Goal: Task Accomplishment & Management: Complete application form

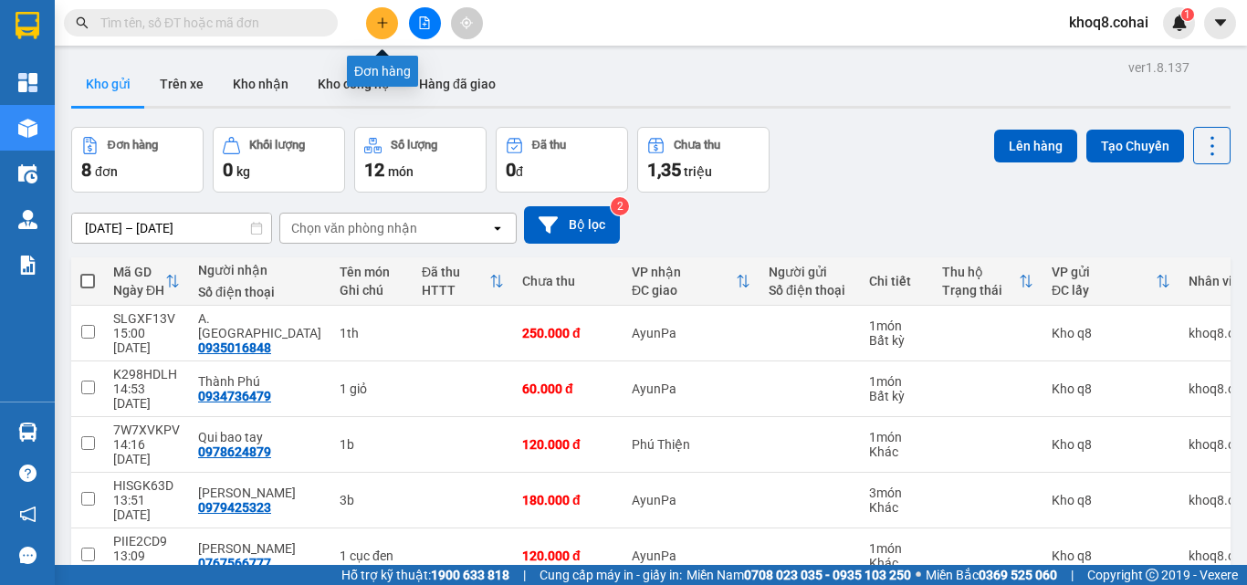
click at [385, 11] on button at bounding box center [382, 23] width 32 height 32
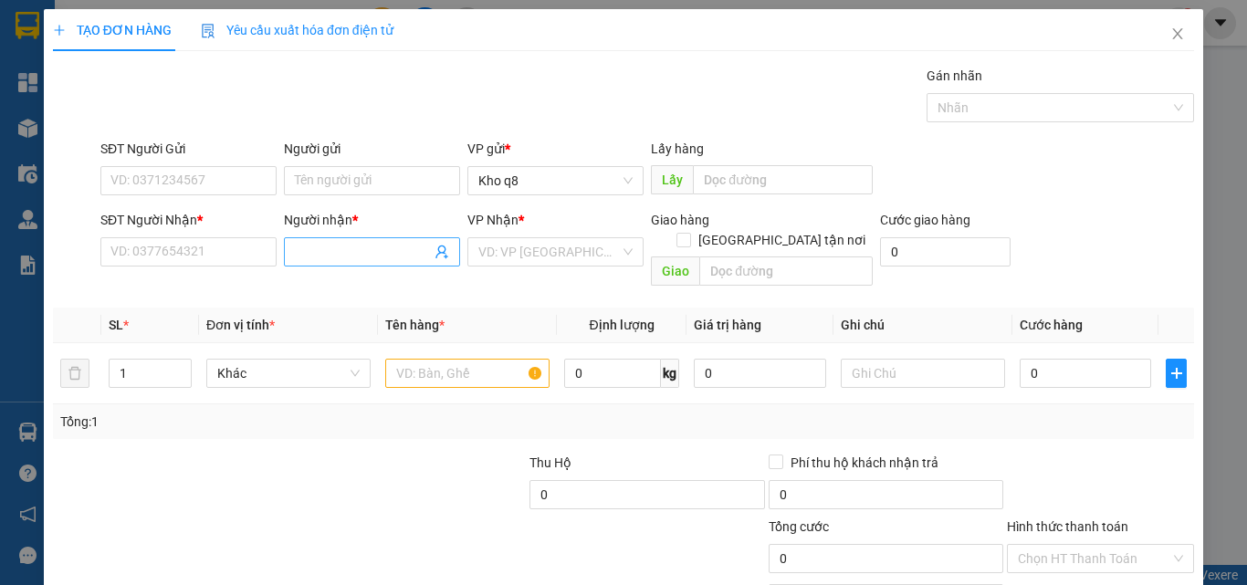
click at [350, 246] on input "Người nhận *" at bounding box center [363, 252] width 136 height 20
paste input "ô"
type input "cô mai"
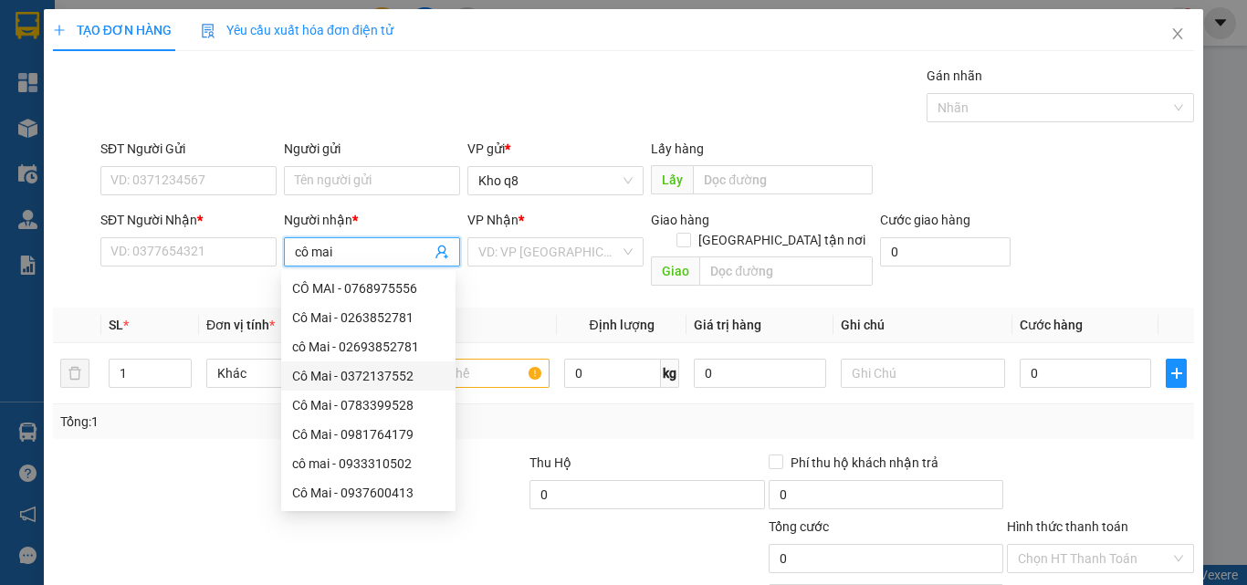
click at [405, 374] on div "Cô Mai - 0372137552" at bounding box center [368, 376] width 152 height 20
type input "0372137552"
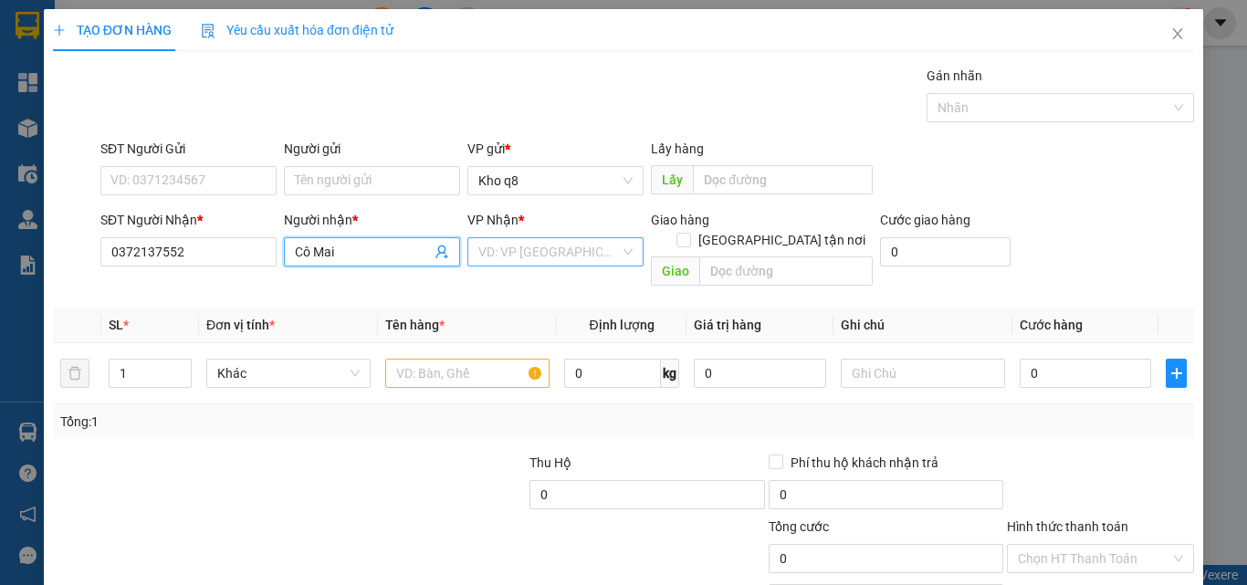
type input "Cô Mai"
click at [524, 252] on input "search" at bounding box center [548, 251] width 141 height 27
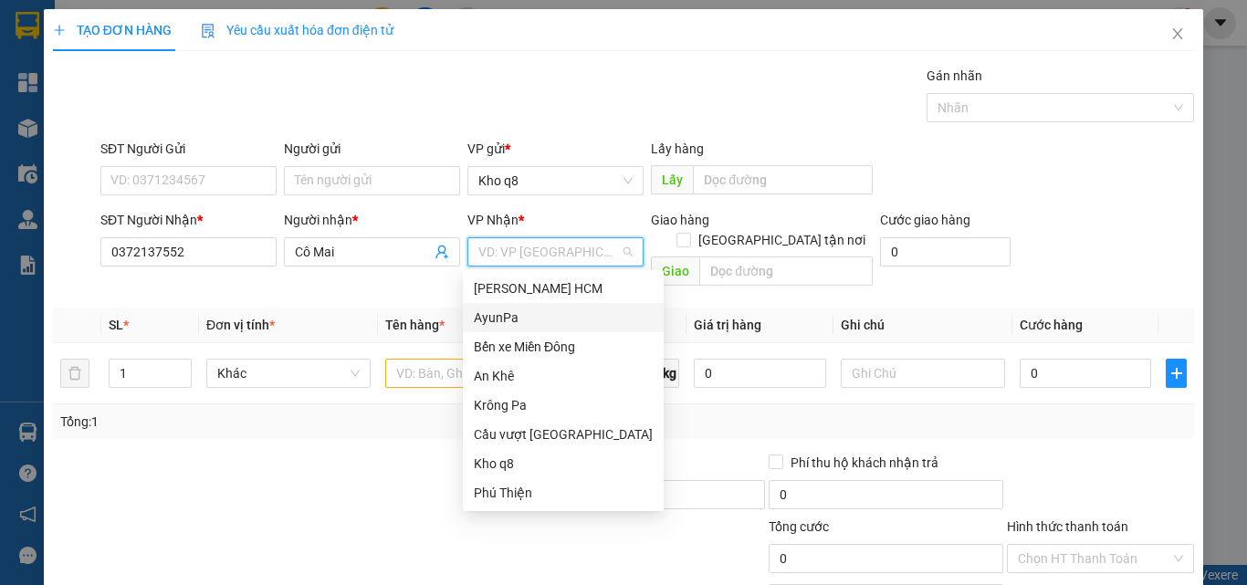
click at [495, 312] on div "AyunPa" at bounding box center [563, 318] width 179 height 20
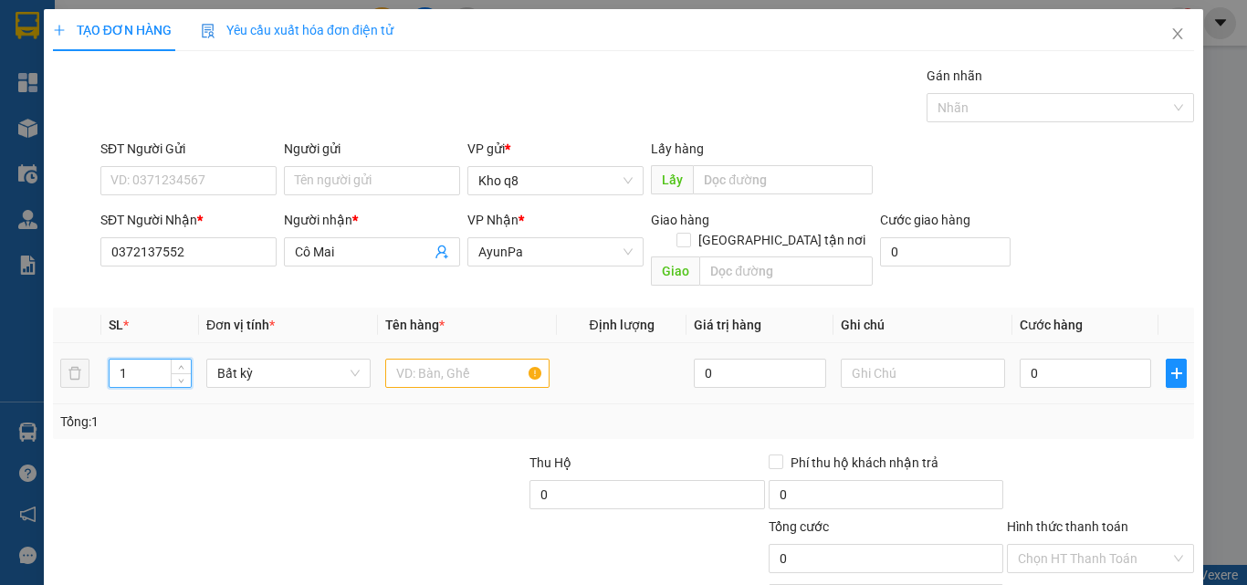
click at [138, 360] on input "1" at bounding box center [150, 373] width 81 height 27
type input "27"
click at [417, 359] on input "text" at bounding box center [467, 373] width 164 height 29
paste input "ô"
paste input "ốp"
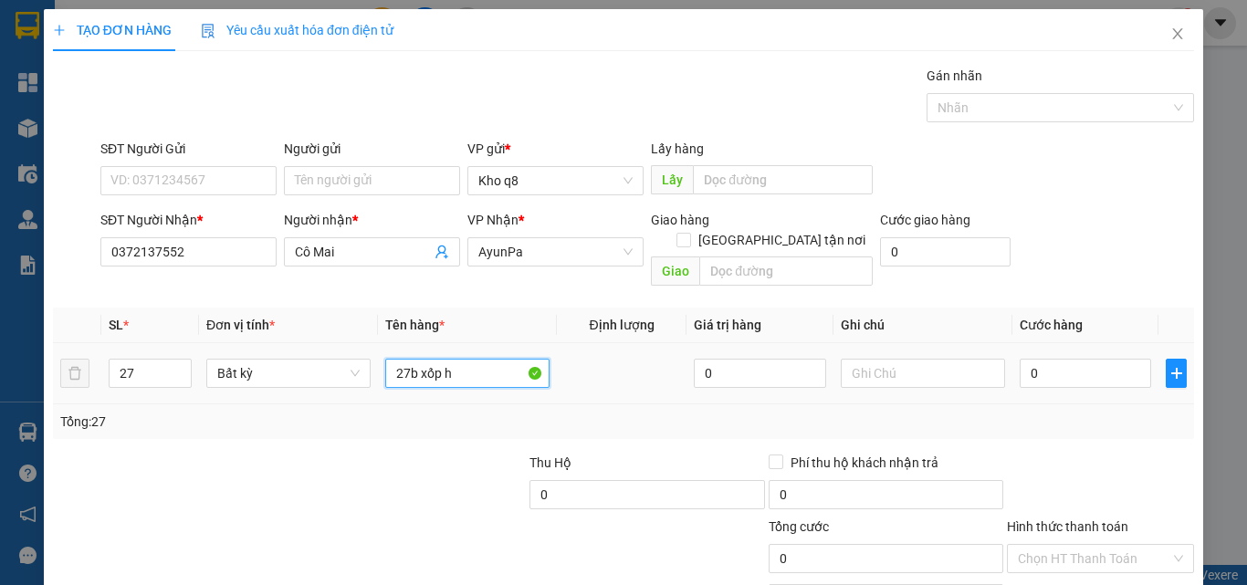
paste input "â"
paste input "ậu"
click at [446, 359] on input "27b xốp hậu" at bounding box center [467, 373] width 164 height 29
type input "27b xốp Hậu"
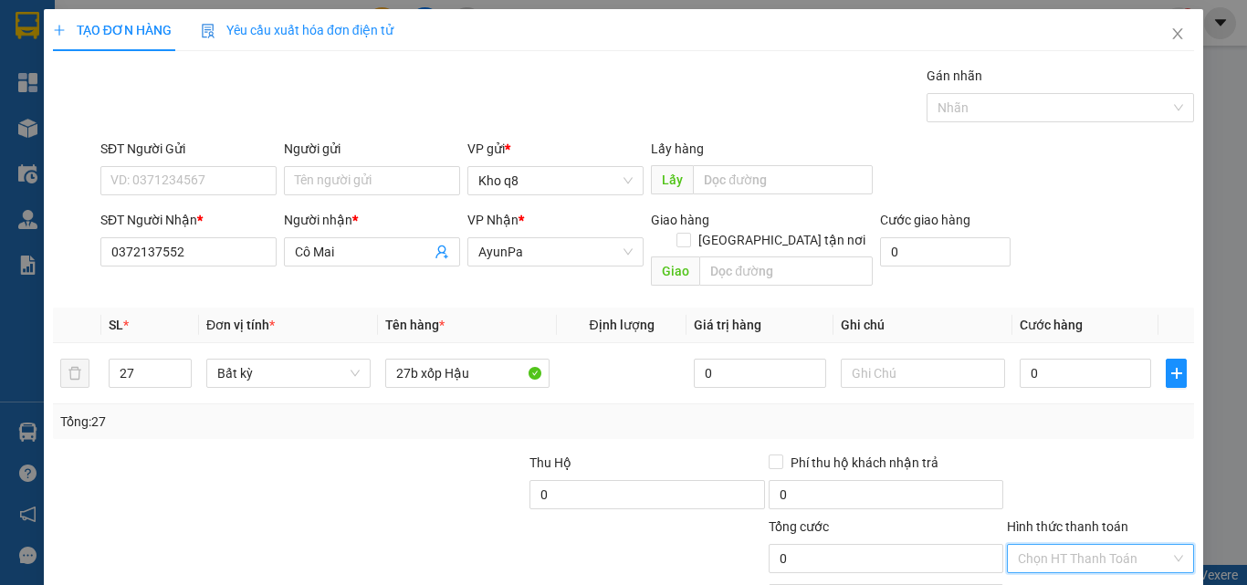
click at [1050, 545] on input "Hình thức thanh toán" at bounding box center [1094, 558] width 152 height 27
click at [1033, 492] on div "Miễn phí" at bounding box center [1089, 502] width 163 height 20
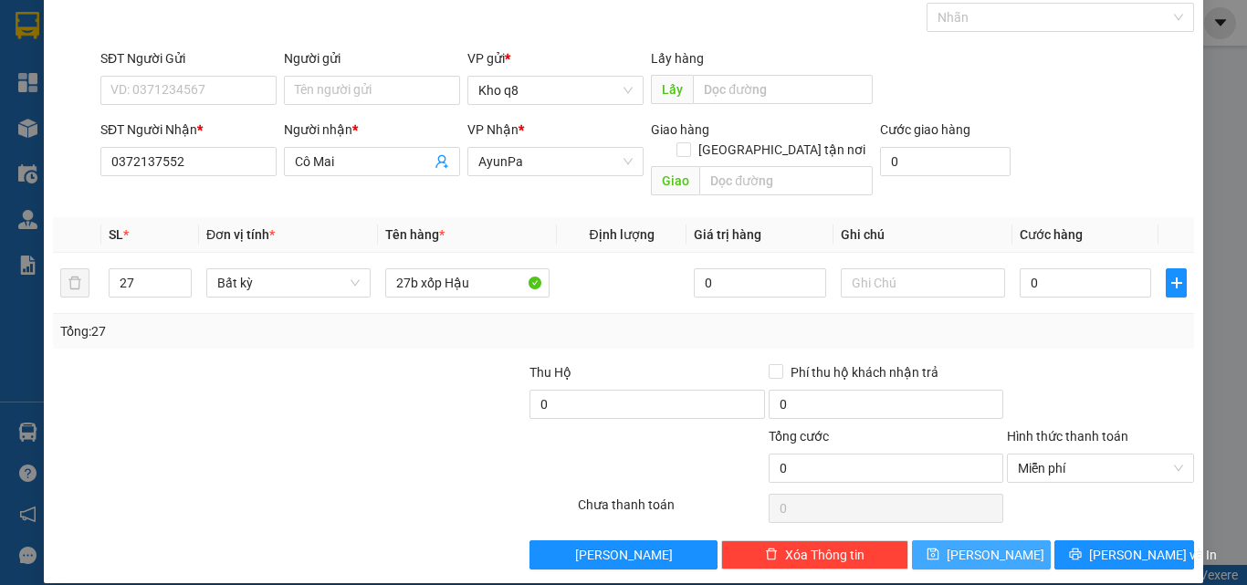
click at [965, 540] on button "[PERSON_NAME]" at bounding box center [982, 554] width 140 height 29
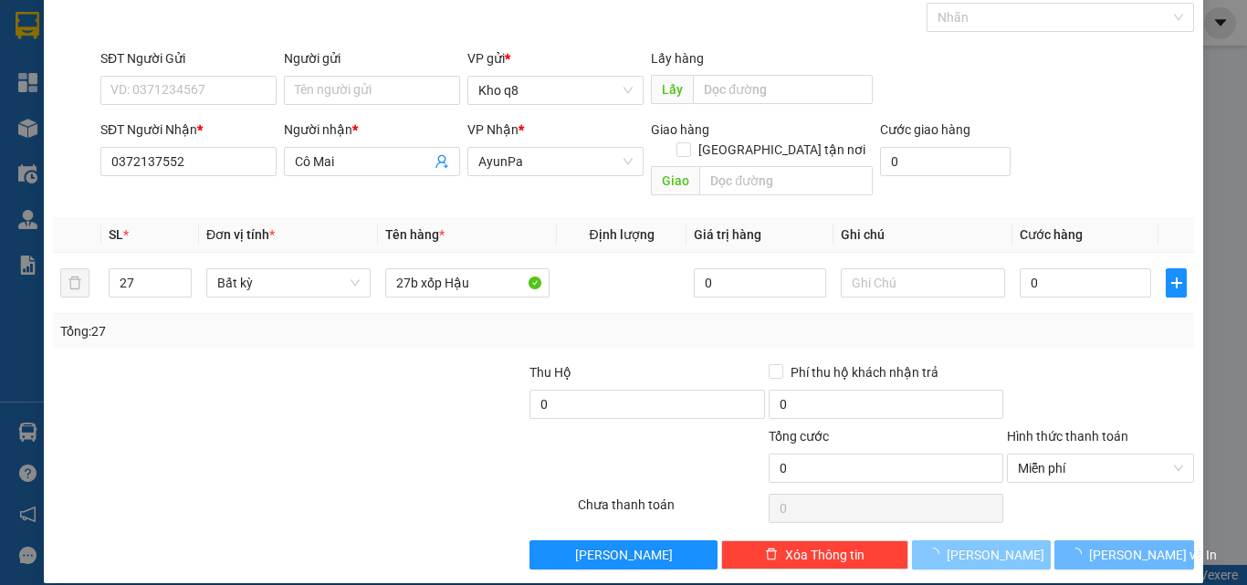
type input "1"
